Goal: Task Accomplishment & Management: Complete application form

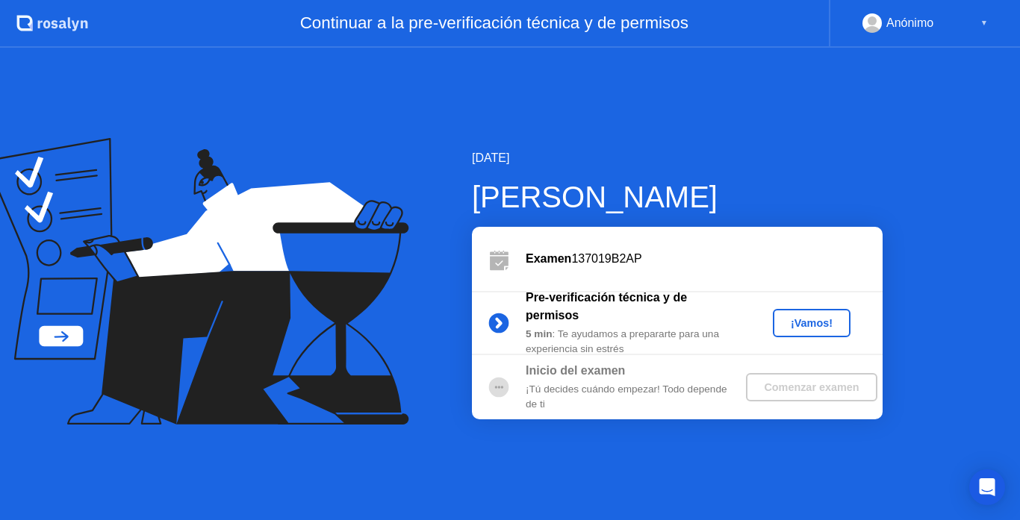
click at [815, 329] on div "¡Vamos!" at bounding box center [812, 323] width 66 height 12
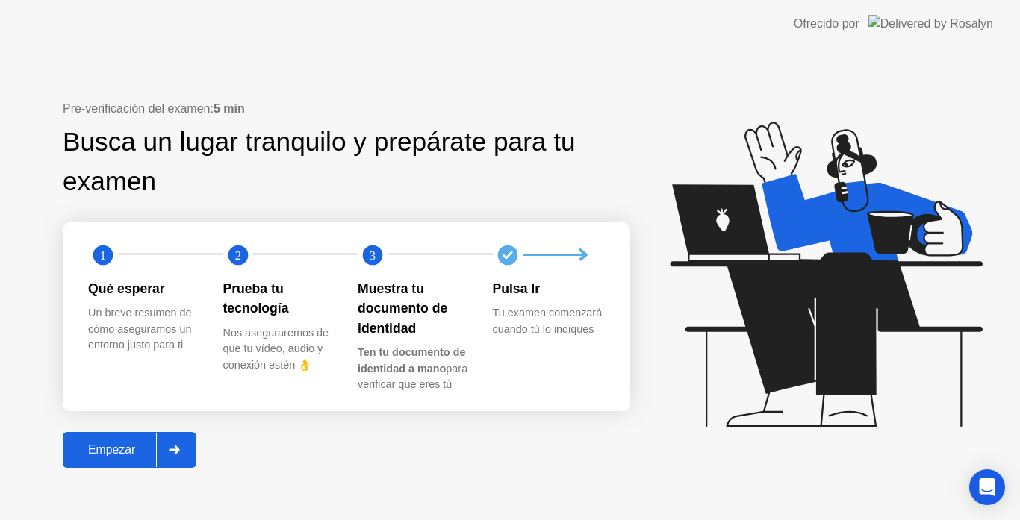
click at [128, 450] on div "Empezar" at bounding box center [111, 449] width 89 height 13
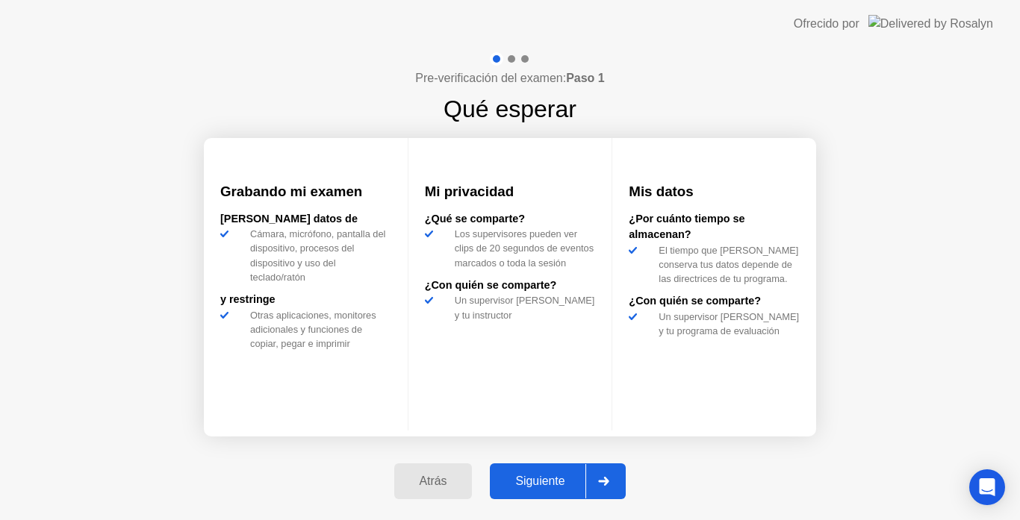
click at [570, 481] on div "Siguiente" at bounding box center [539, 481] width 91 height 13
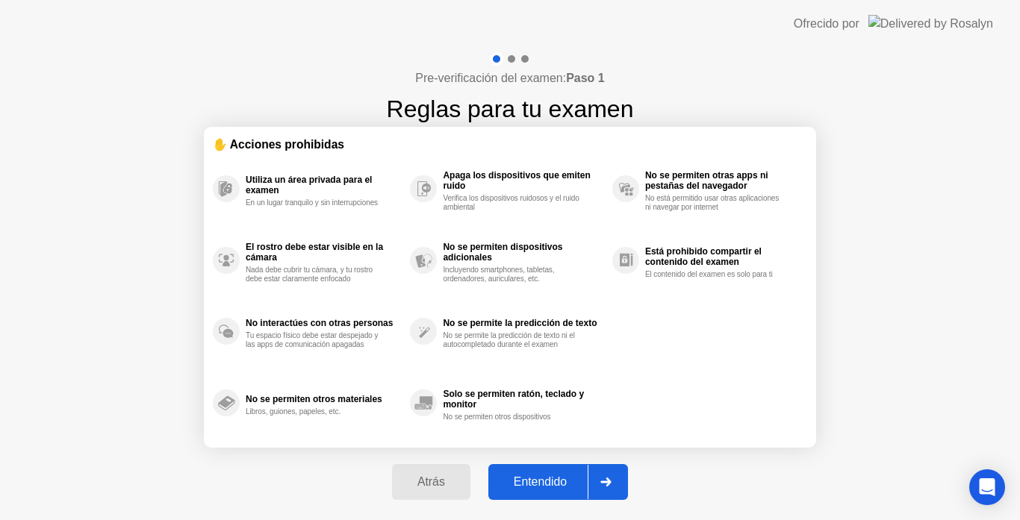
click at [559, 481] on div "Entendido" at bounding box center [540, 482] width 95 height 13
select select "**********"
select select "*******"
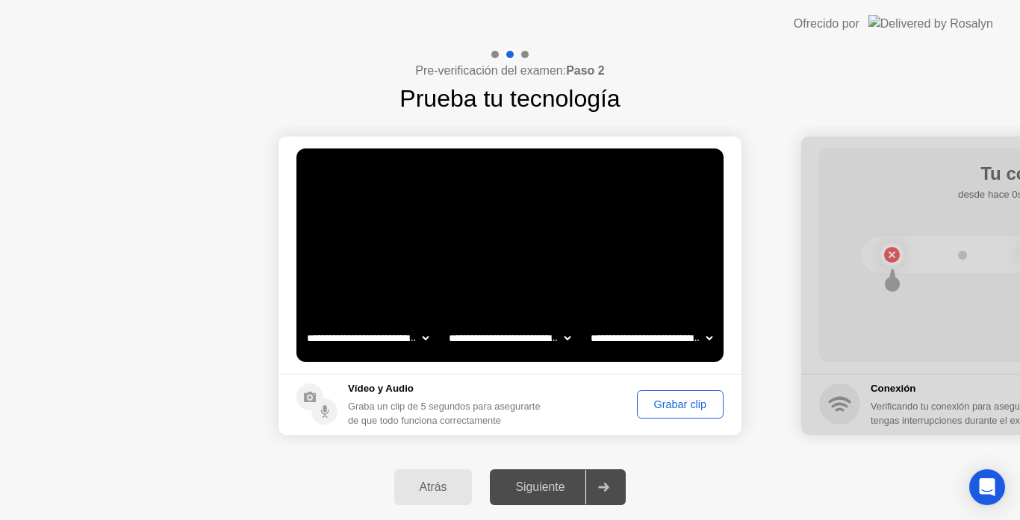
click at [671, 408] on div "Grabar clip" at bounding box center [680, 405] width 76 height 12
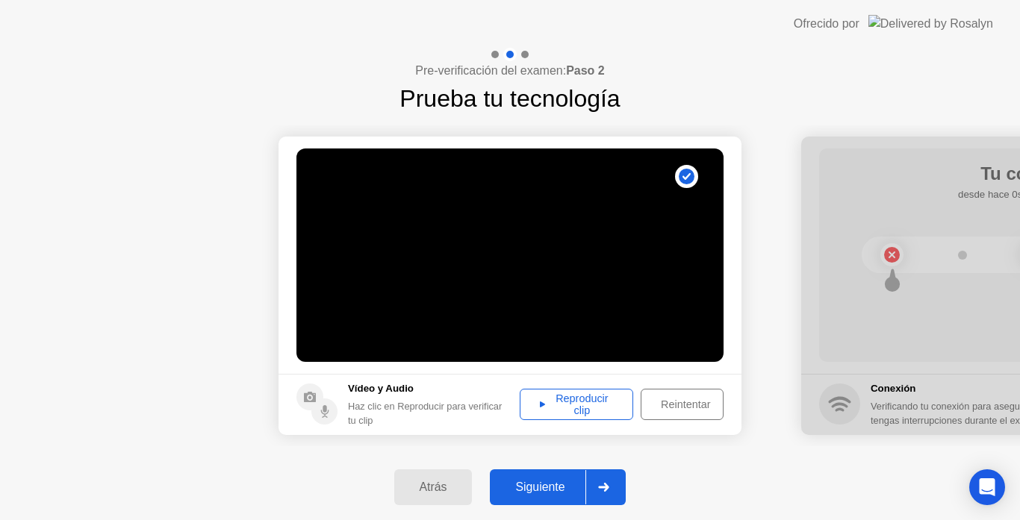
click at [555, 403] on div "Reproducir clip" at bounding box center [576, 405] width 103 height 24
click at [558, 486] on div "Siguiente" at bounding box center [539, 487] width 91 height 13
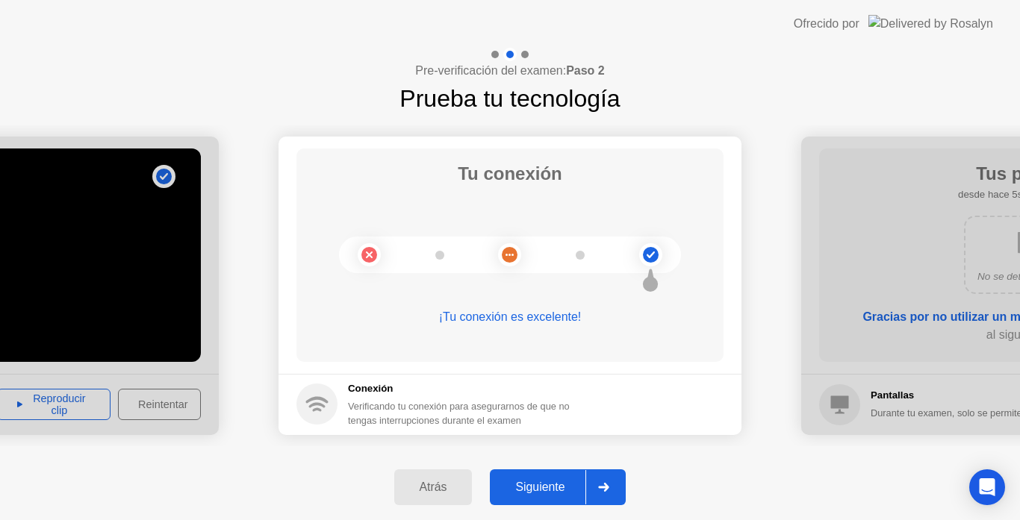
click at [548, 488] on div "Siguiente" at bounding box center [539, 487] width 91 height 13
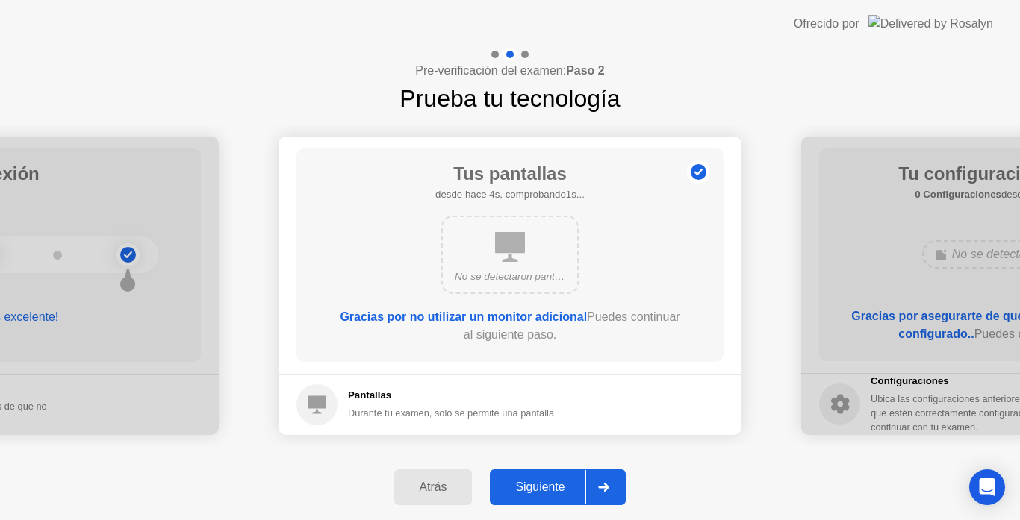
click at [566, 489] on div "Siguiente" at bounding box center [539, 487] width 91 height 13
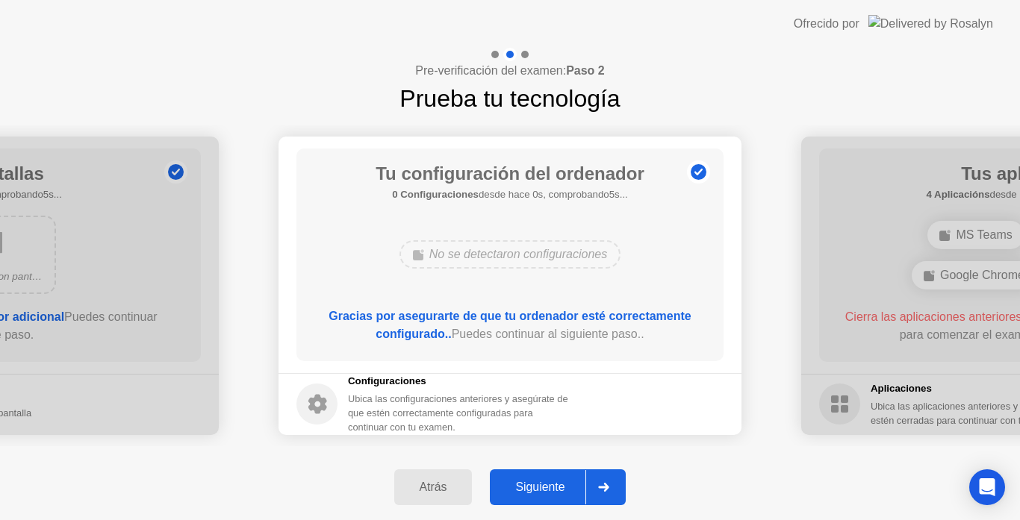
click at [544, 490] on div "Siguiente" at bounding box center [539, 487] width 91 height 13
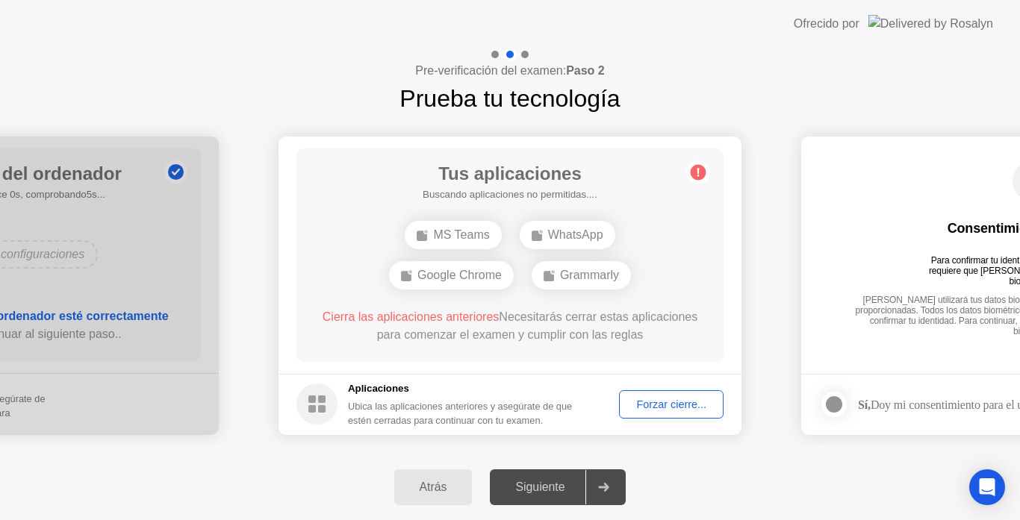
click at [663, 403] on div "Forzar cierre..." at bounding box center [671, 405] width 94 height 12
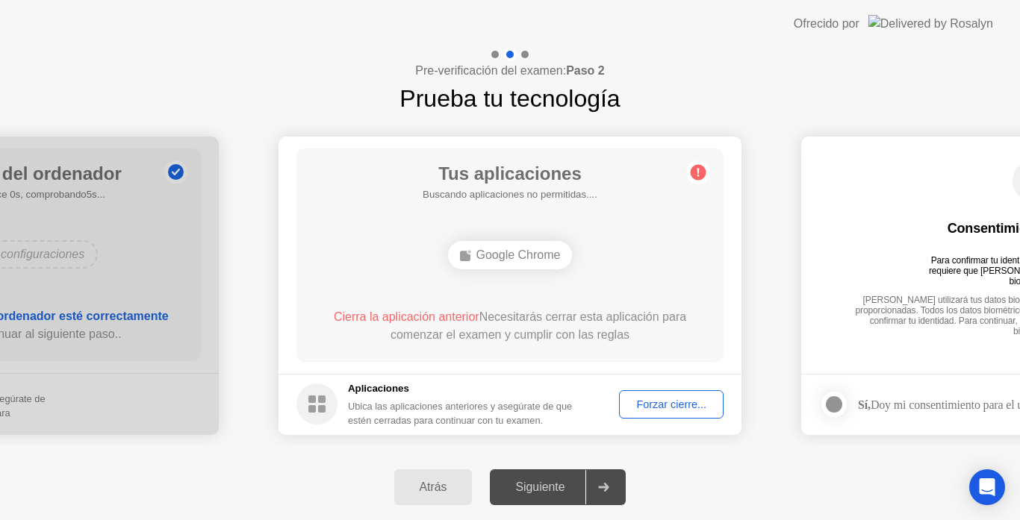
click at [682, 405] on div "Forzar cierre..." at bounding box center [671, 405] width 94 height 12
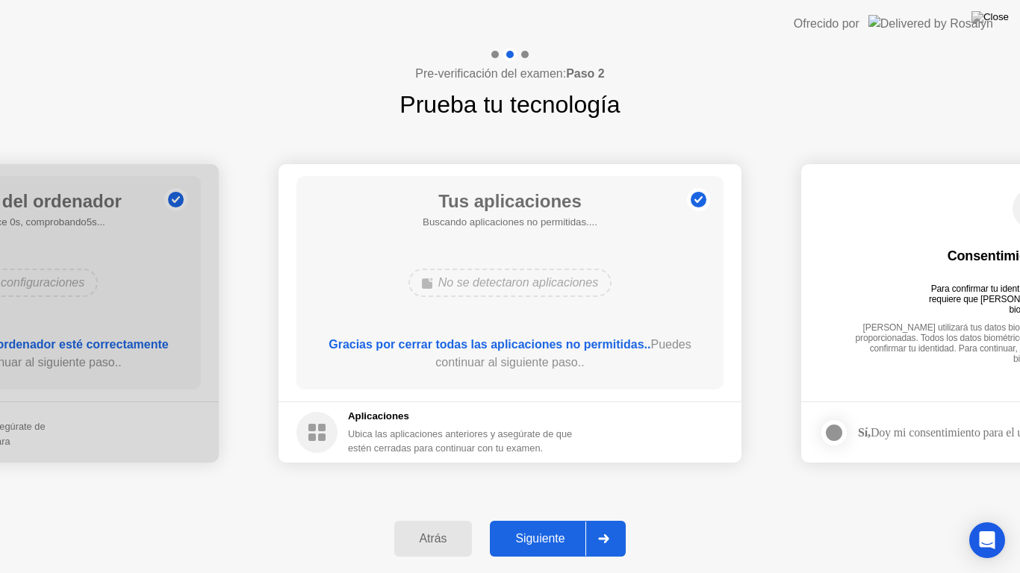
click at [560, 520] on div "Siguiente" at bounding box center [539, 538] width 91 height 13
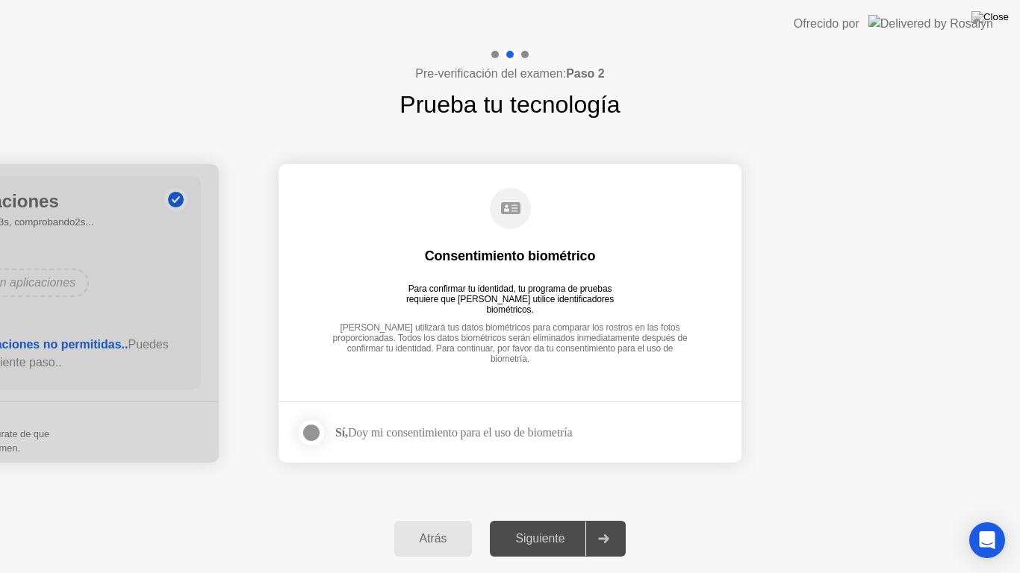
click at [313, 432] on div at bounding box center [311, 433] width 18 height 18
click at [561, 520] on div "Siguiente" at bounding box center [539, 538] width 91 height 13
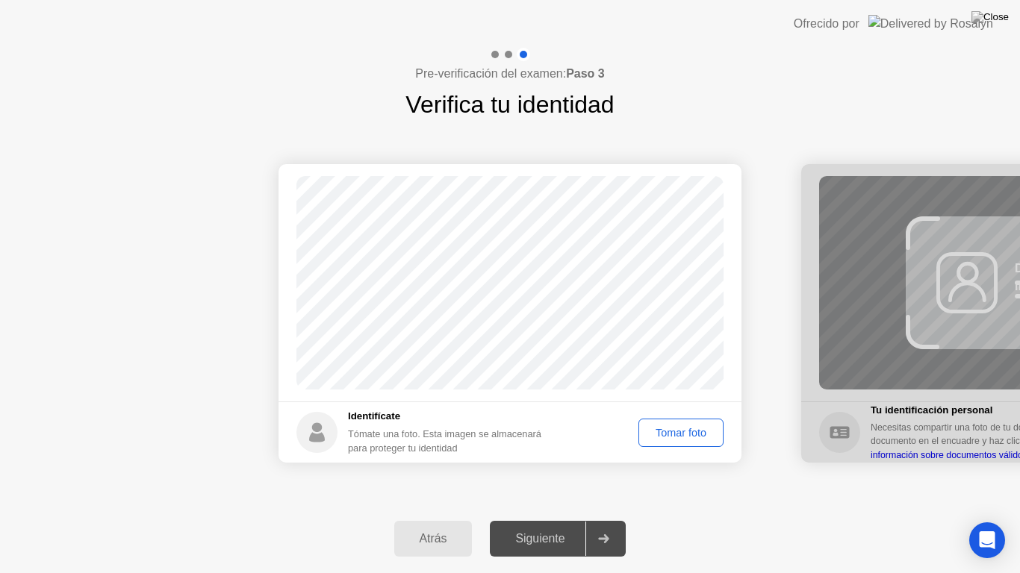
click at [677, 434] on div "Tomar foto" at bounding box center [680, 433] width 75 height 12
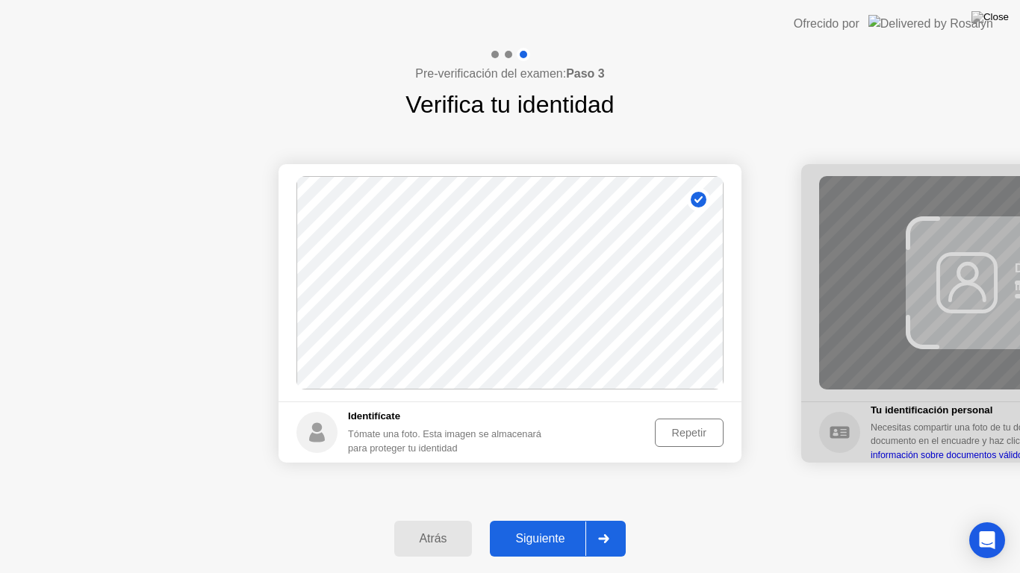
click at [552, 520] on div "Siguiente" at bounding box center [539, 538] width 91 height 13
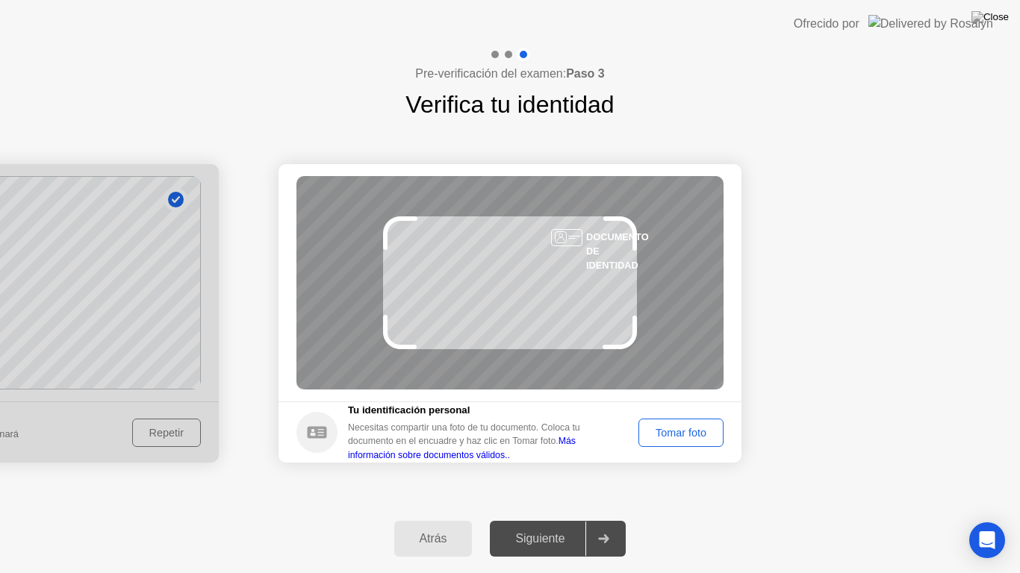
click at [685, 429] on div "Tomar foto" at bounding box center [680, 433] width 75 height 12
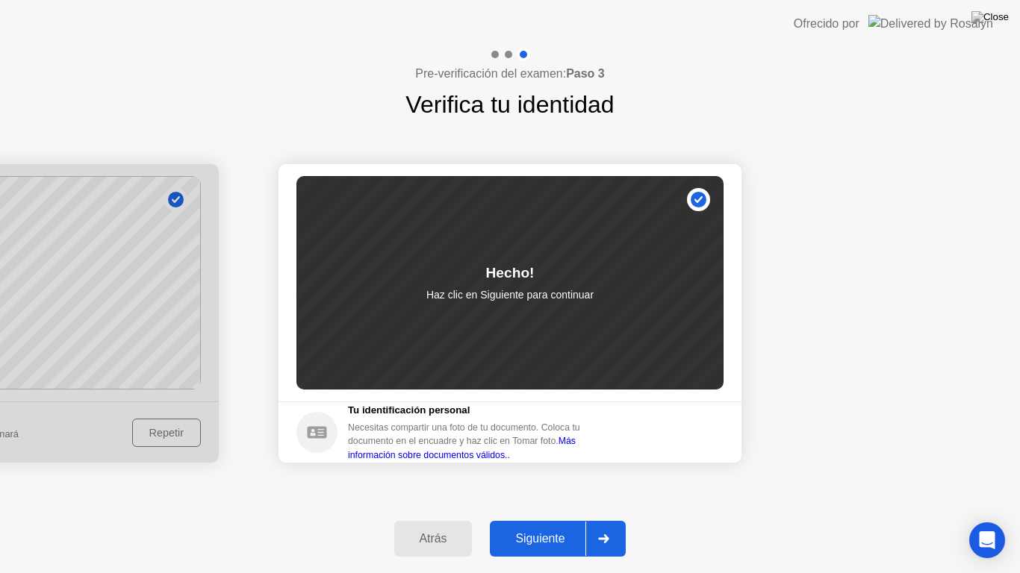
click at [565, 520] on div "Siguiente" at bounding box center [539, 538] width 91 height 13
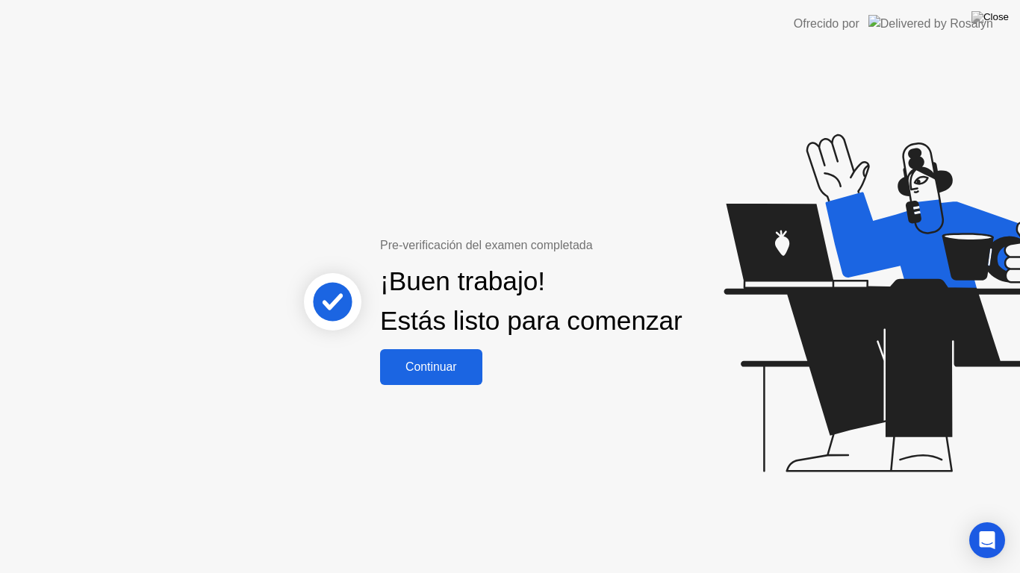
click at [431, 374] on div "Continuar" at bounding box center [430, 367] width 93 height 13
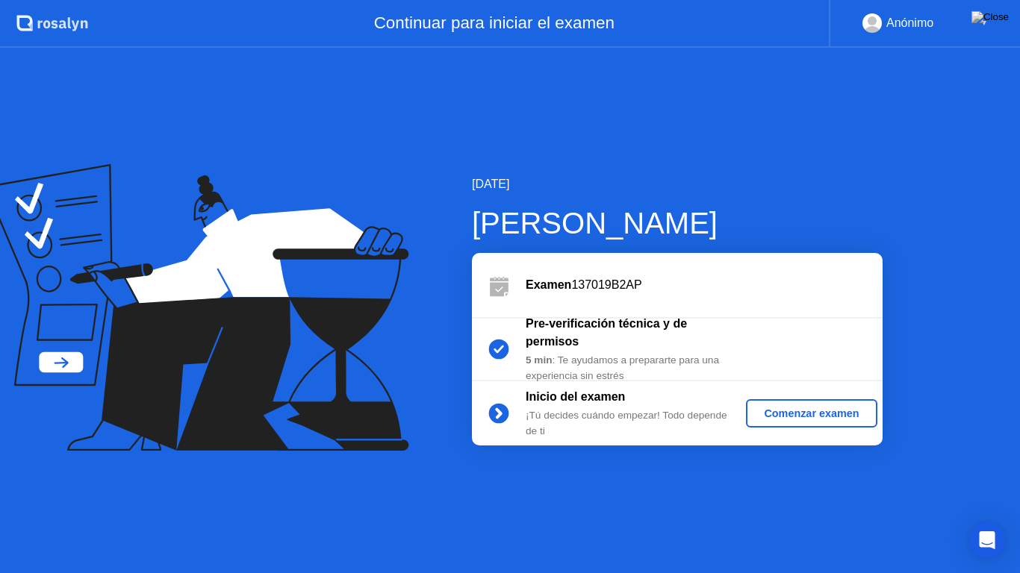
click at [814, 414] on div "Comenzar examen" at bounding box center [811, 414] width 119 height 12
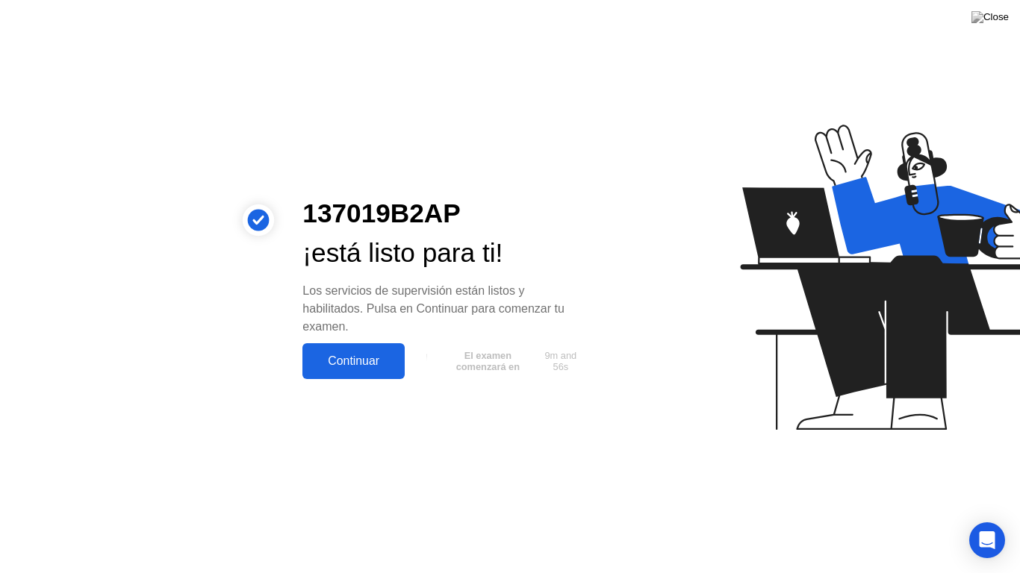
click at [363, 361] on div "Continuar" at bounding box center [353, 361] width 93 height 13
